Goal: Task Accomplishment & Management: Manage account settings

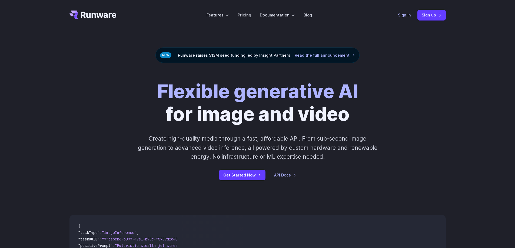
click at [406, 17] on link "Sign in" at bounding box center [404, 15] width 13 height 6
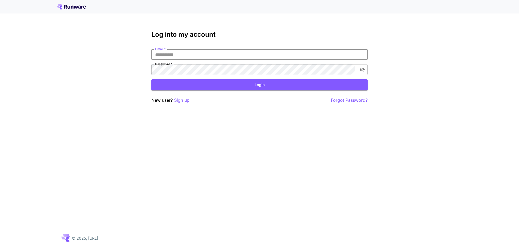
click at [187, 54] on input "Email   *" at bounding box center [259, 54] width 216 height 11
type input "**********"
click at [187, 85] on button "Login" at bounding box center [259, 84] width 216 height 11
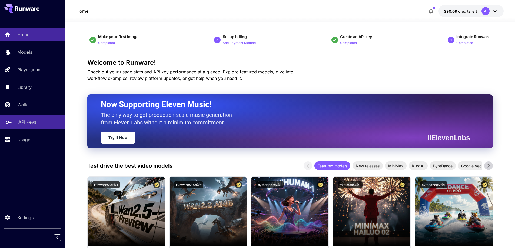
click at [33, 123] on p "API Keys" at bounding box center [27, 122] width 18 height 6
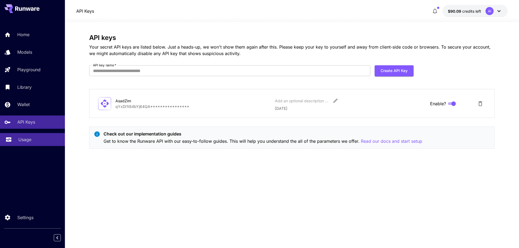
click at [33, 138] on div "Usage" at bounding box center [39, 140] width 42 height 6
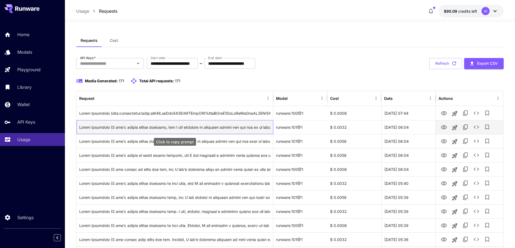
click at [245, 128] on div "Click to copy prompt" at bounding box center [174, 128] width 191 height 14
click at [478, 127] on icon "See details" at bounding box center [476, 127] width 6 height 6
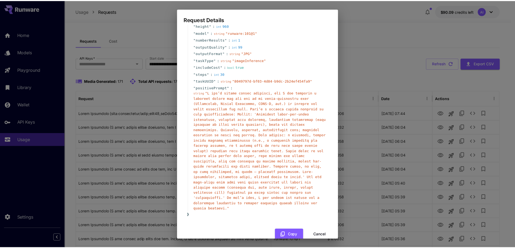
scroll to position [24, 0]
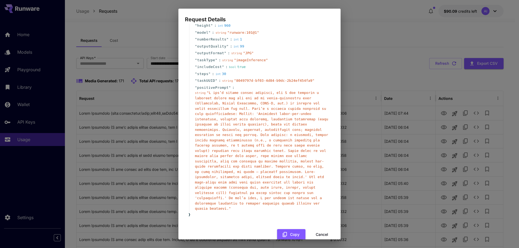
click at [324, 230] on button "Cancel" at bounding box center [322, 235] width 24 height 11
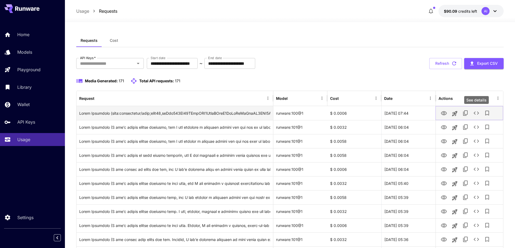
click at [477, 113] on icon "See details" at bounding box center [476, 113] width 6 height 6
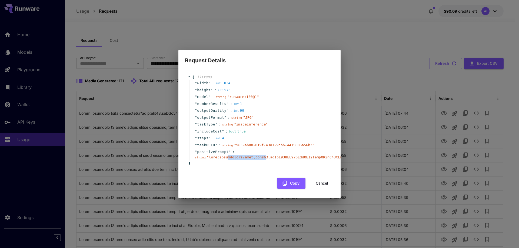
drag, startPoint x: 229, startPoint y: 154, endPoint x: 259, endPoint y: 154, distance: 30.0
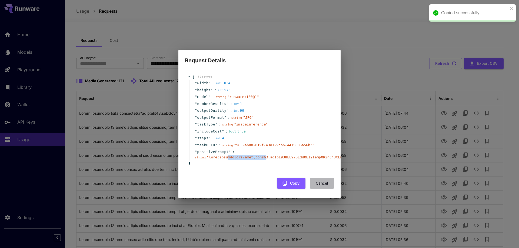
click at [323, 181] on button "Cancel" at bounding box center [322, 183] width 24 height 11
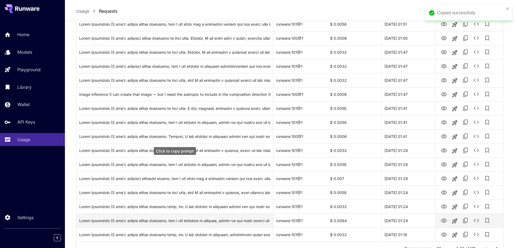
scroll to position [592, 0]
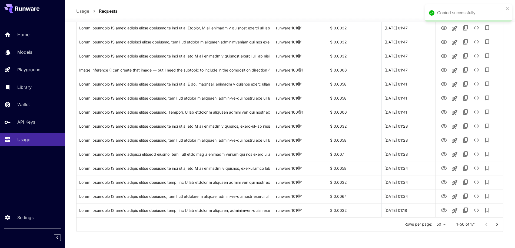
click at [474, 225] on p "1–50 of 171" at bounding box center [465, 224] width 19 height 5
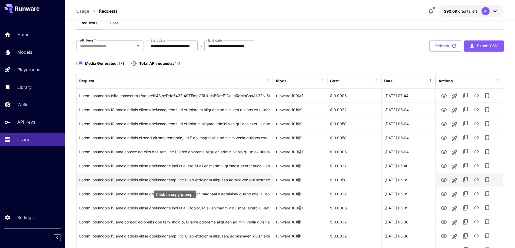
scroll to position [0, 0]
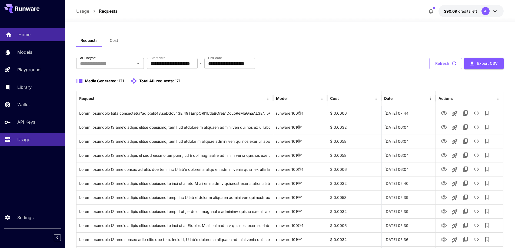
click at [30, 34] on p "Home" at bounding box center [24, 34] width 12 height 6
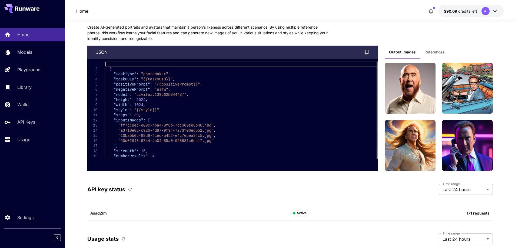
scroll to position [1379, 0]
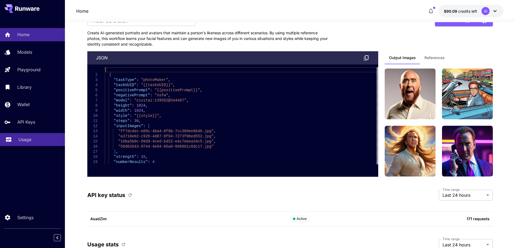
click at [29, 139] on p "Usage" at bounding box center [24, 140] width 13 height 6
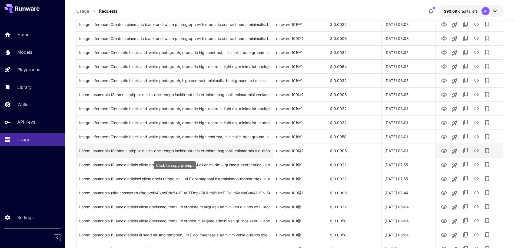
scroll to position [270, 0]
